Goal: Find specific page/section: Find specific page/section

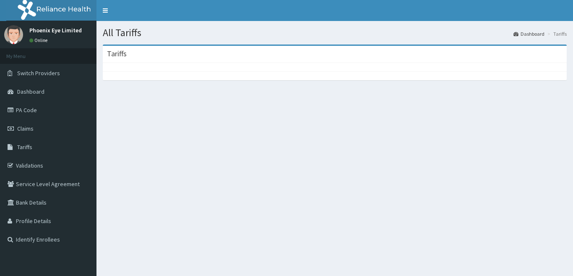
click at [177, 64] on div at bounding box center [335, 67] width 464 height 8
click at [147, 55] on div "Tariffs" at bounding box center [335, 54] width 464 height 17
click at [120, 47] on div "Tariffs" at bounding box center [335, 54] width 464 height 17
click at [120, 50] on h3 "Tariffs" at bounding box center [117, 54] width 20 height 8
click at [166, 60] on div "Tariffs" at bounding box center [335, 54] width 464 height 17
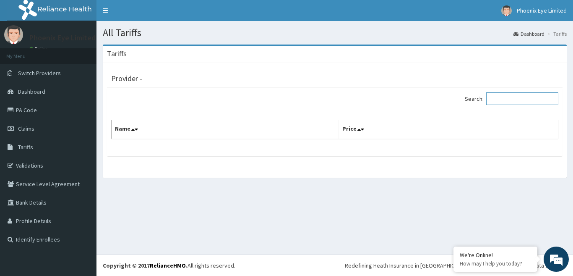
click at [519, 99] on input "Search:" at bounding box center [522, 98] width 72 height 13
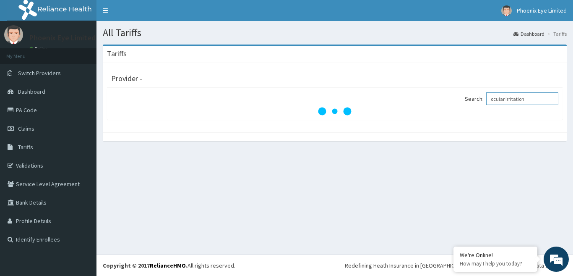
type input "ocular irritation"
click at [534, 99] on input "ocular irritation" at bounding box center [522, 98] width 72 height 13
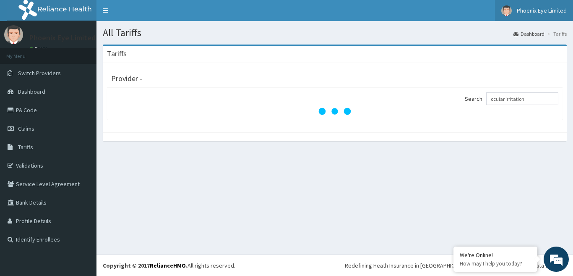
click at [542, 16] on link "Phoenix Eye Limited" at bounding box center [534, 10] width 78 height 21
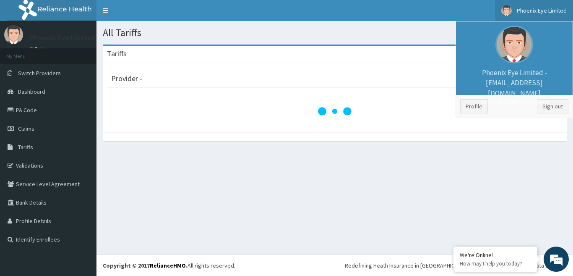
click at [380, 114] on div at bounding box center [334, 111] width 447 height 8
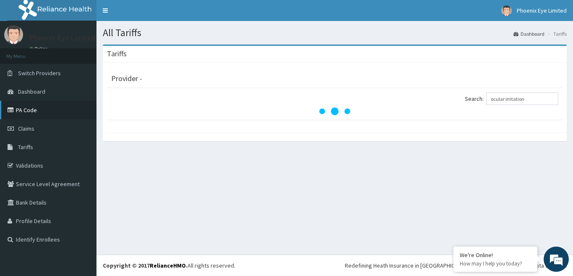
click at [41, 110] on link "PA Code" at bounding box center [48, 110] width 96 height 18
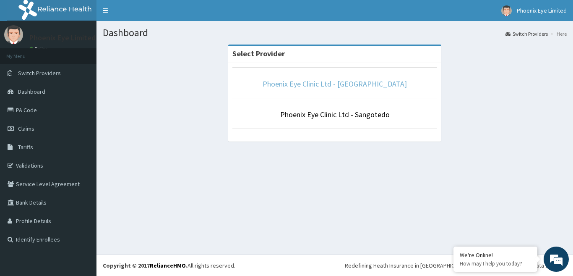
click at [340, 83] on link "Phoenix Eye Clinic Ltd - [GEOGRAPHIC_DATA]" at bounding box center [335, 84] width 144 height 10
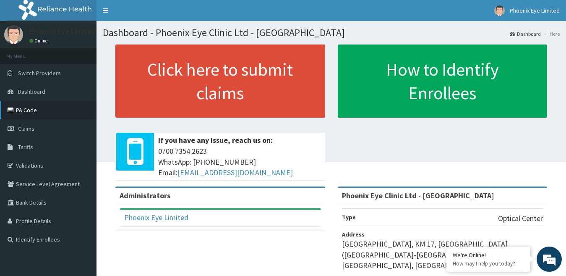
click at [20, 106] on link "PA Code" at bounding box center [48, 110] width 96 height 18
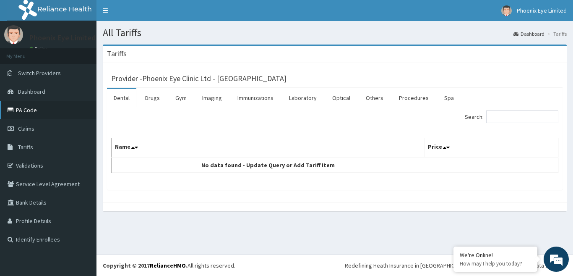
click at [35, 113] on link "PA Code" at bounding box center [48, 110] width 96 height 18
click at [40, 127] on link "Claims" at bounding box center [48, 128] width 96 height 18
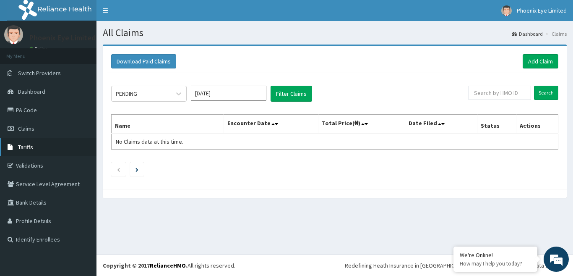
click at [41, 140] on link "Tariffs" at bounding box center [48, 147] width 96 height 18
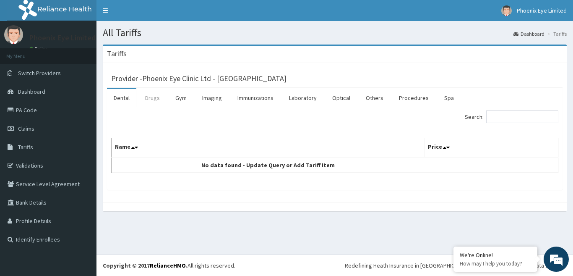
click at [161, 97] on link "Drugs" at bounding box center [152, 98] width 28 height 18
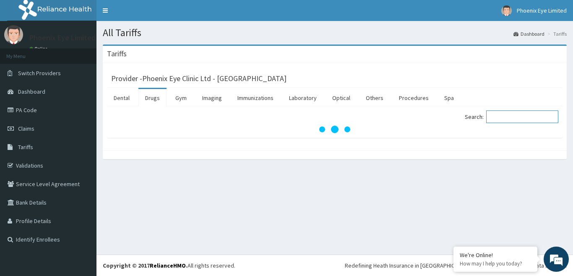
click at [506, 115] on input "Search:" at bounding box center [522, 116] width 72 height 13
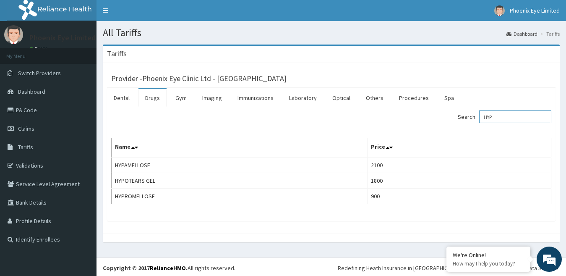
drag, startPoint x: 513, startPoint y: 114, endPoint x: 469, endPoint y: 115, distance: 43.6
click at [469, 115] on label "Search: HYP" at bounding box center [505, 116] width 94 height 13
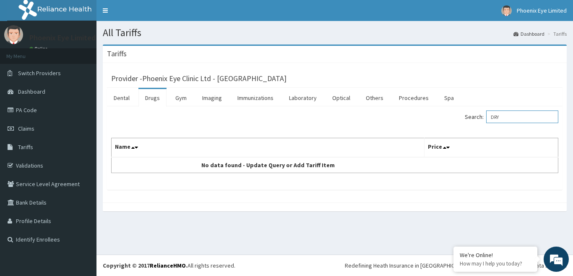
drag, startPoint x: 507, startPoint y: 117, endPoint x: 459, endPoint y: 119, distance: 48.3
click at [459, 119] on div "Search: DRY" at bounding box center [449, 117] width 217 height 15
type input "DRY"
click at [459, 119] on div "Search: DRY" at bounding box center [449, 117] width 217 height 15
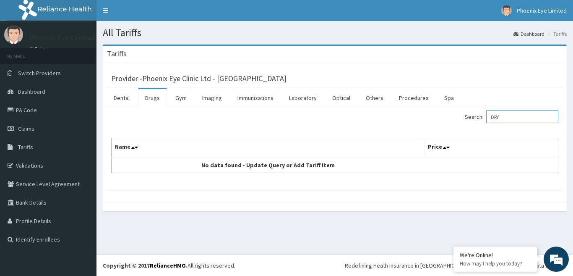
drag, startPoint x: 490, startPoint y: 118, endPoint x: 478, endPoint y: 118, distance: 12.2
click at [478, 118] on label "Search: DRY" at bounding box center [512, 116] width 94 height 13
click at [486, 118] on input "DRY" at bounding box center [522, 116] width 72 height 13
